Goal: Task Accomplishment & Management: Use online tool/utility

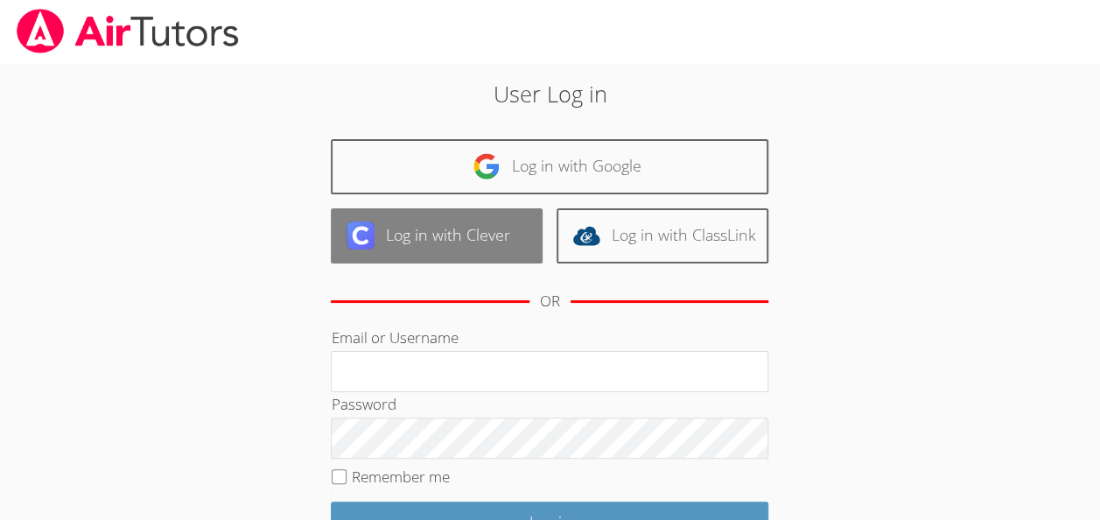
click at [447, 226] on link "Log in with Clever" at bounding box center [437, 235] width 212 height 55
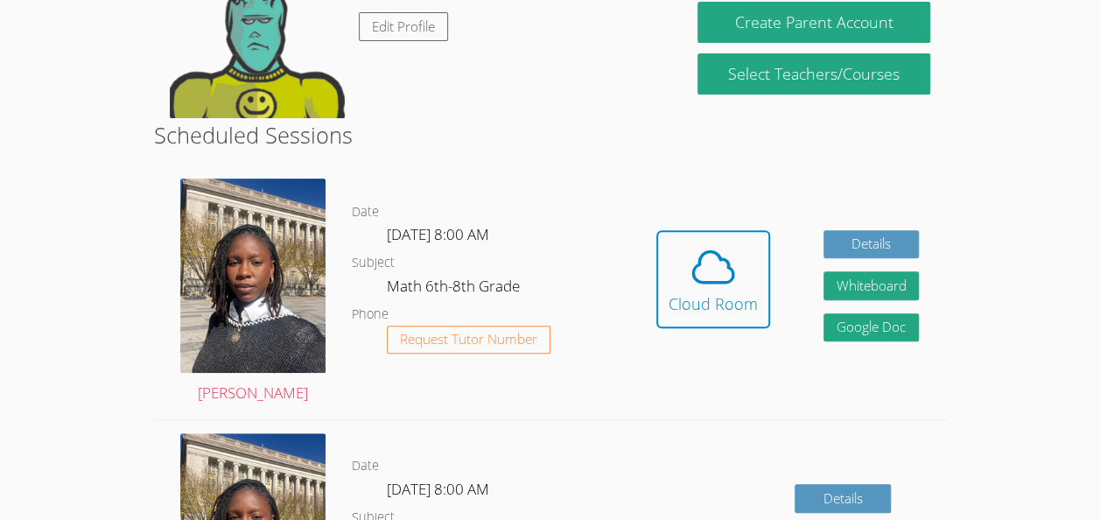
scroll to position [243, 0]
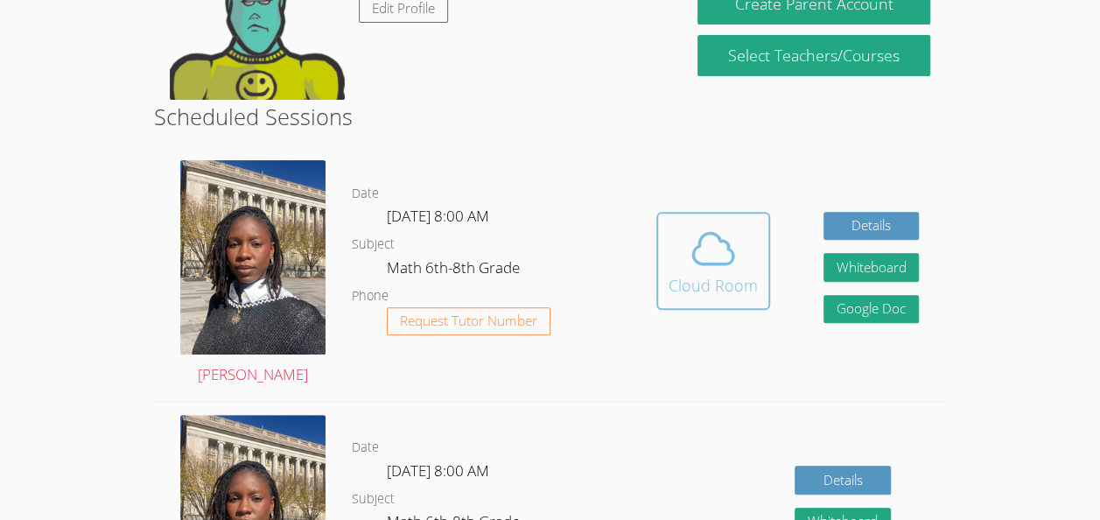
click at [721, 243] on icon at bounding box center [713, 248] width 49 height 49
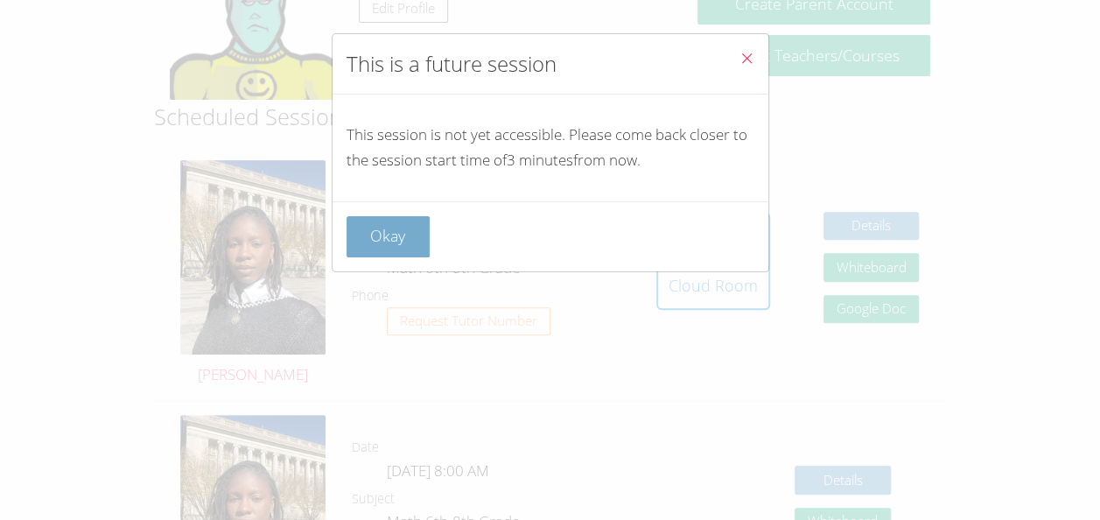
click at [392, 221] on button "Okay" at bounding box center [389, 236] width 84 height 41
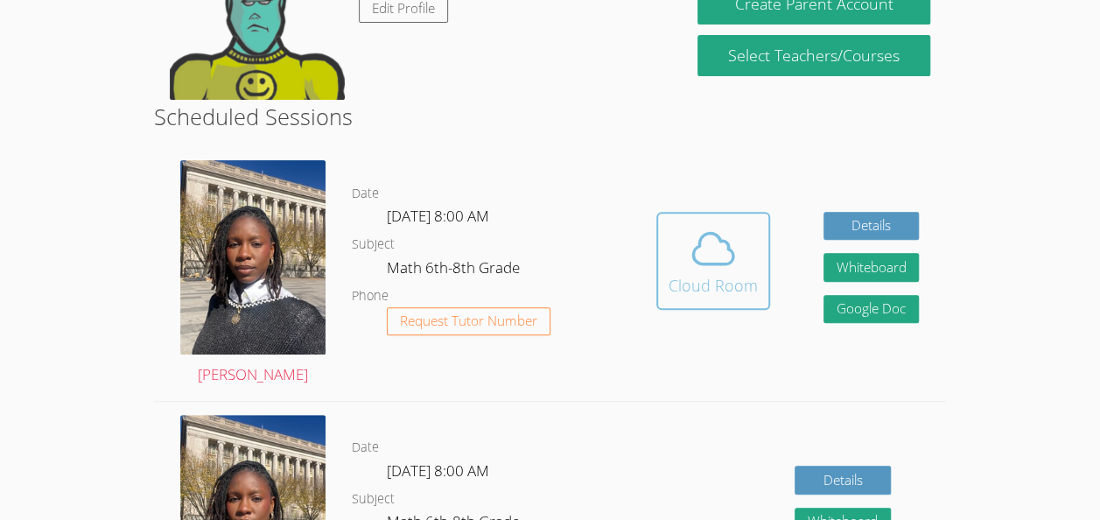
click at [689, 254] on icon at bounding box center [713, 248] width 49 height 49
click at [711, 242] on icon at bounding box center [713, 248] width 49 height 49
click at [698, 242] on icon at bounding box center [713, 248] width 40 height 31
click at [719, 251] on icon at bounding box center [713, 248] width 49 height 49
click at [698, 256] on icon at bounding box center [713, 248] width 49 height 49
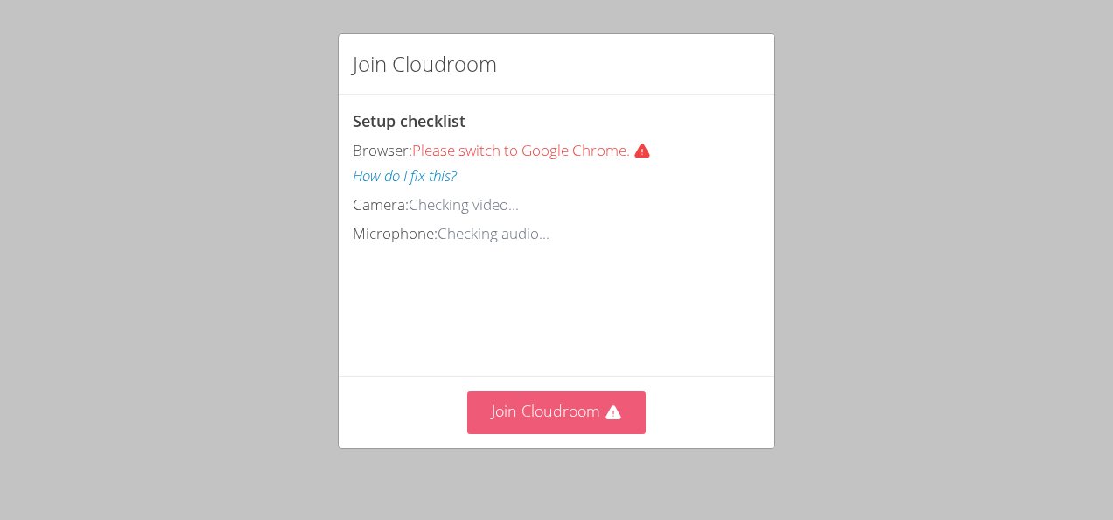
click at [539, 410] on button "Join Cloudroom" at bounding box center [556, 412] width 179 height 43
click at [578, 430] on button "Join Cloudroom" at bounding box center [556, 412] width 179 height 43
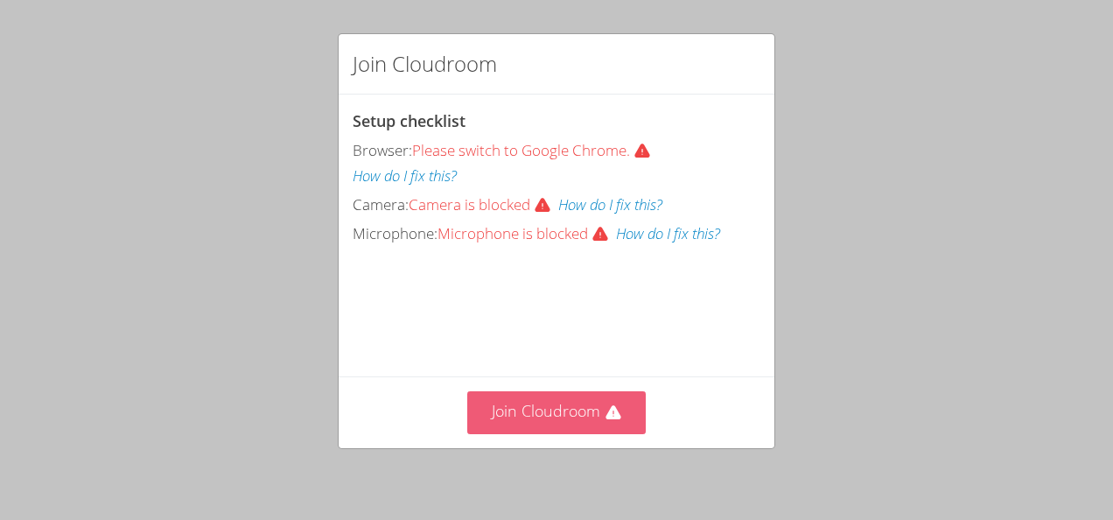
click at [549, 404] on button "Join Cloudroom" at bounding box center [556, 412] width 179 height 43
click at [544, 421] on button "Join Cloudroom" at bounding box center [556, 412] width 179 height 43
